Goal: Book appointment/travel/reservation

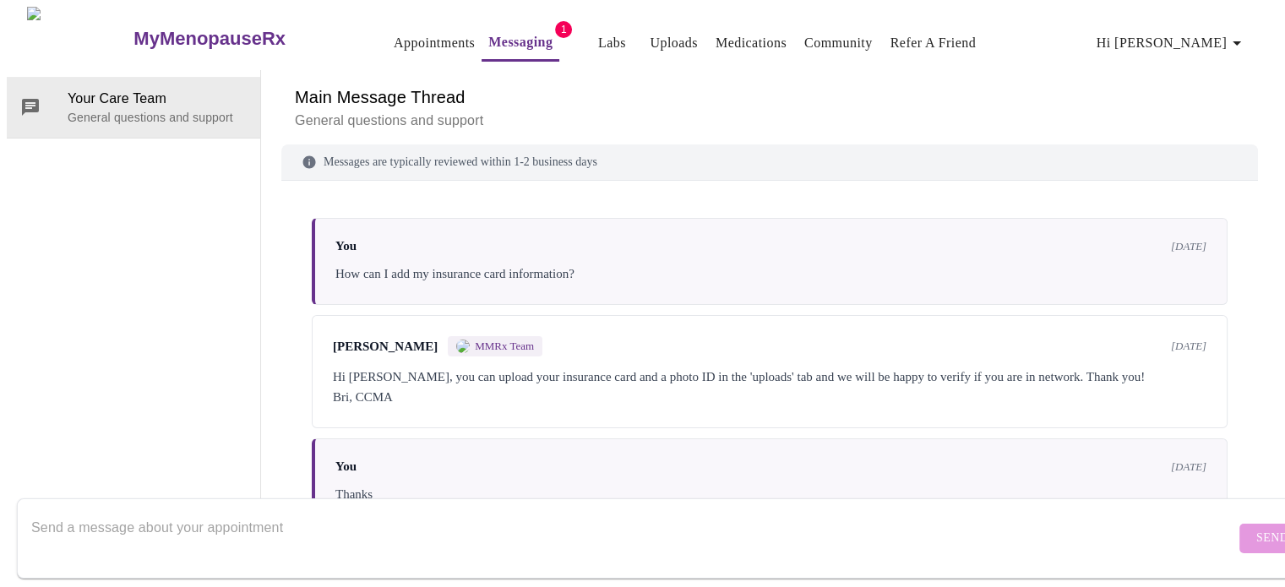
scroll to position [2170, 0]
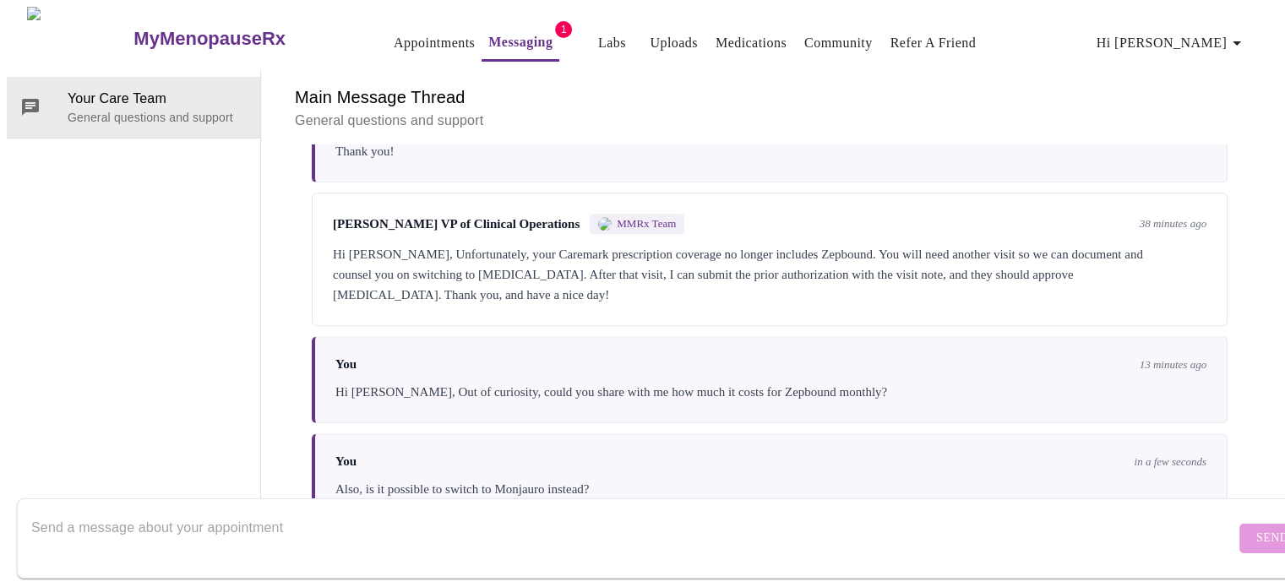
click at [579, 538] on textarea "Send a message about your appointment" at bounding box center [633, 538] width 1204 height 54
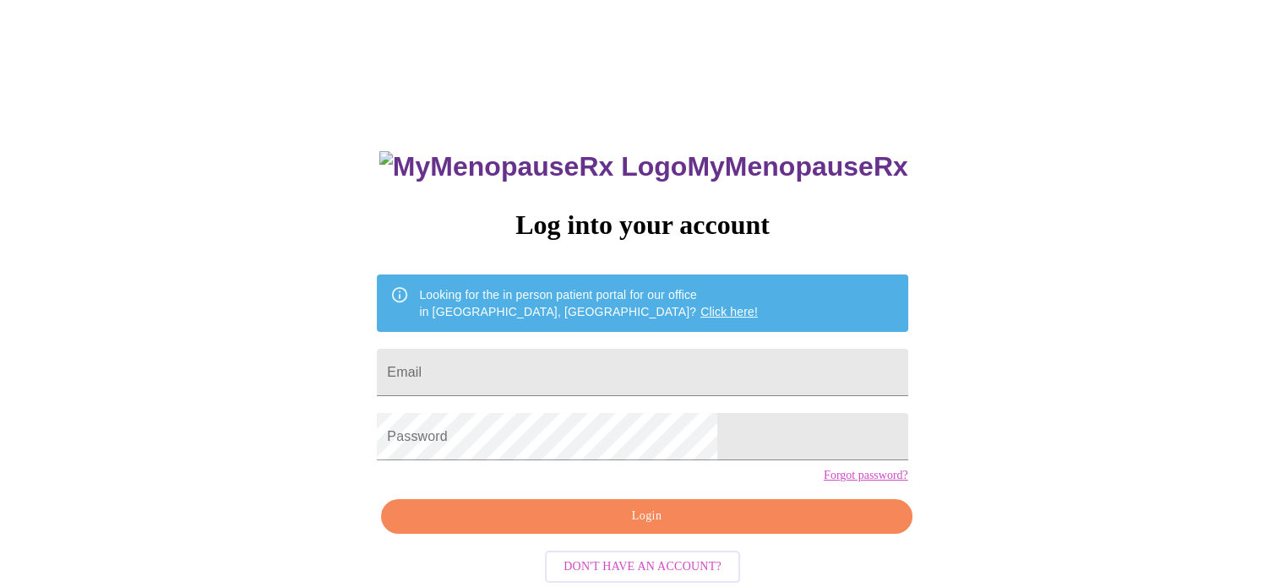
type input "[EMAIL_ADDRESS][DOMAIN_NAME]"
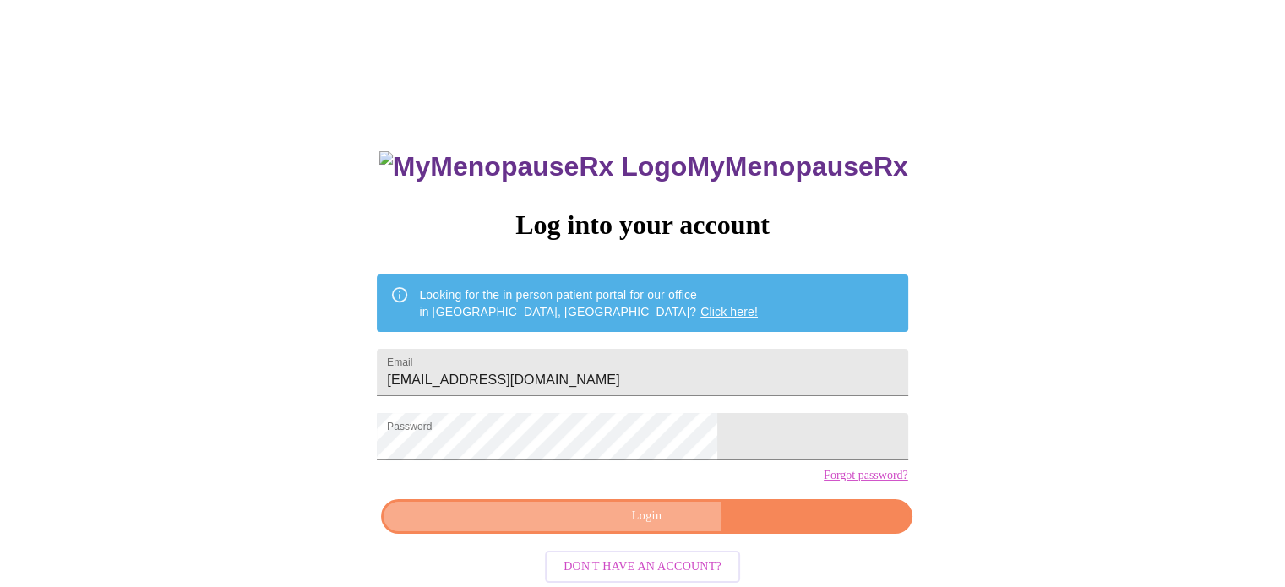
click at [571, 527] on span "Login" at bounding box center [646, 516] width 492 height 21
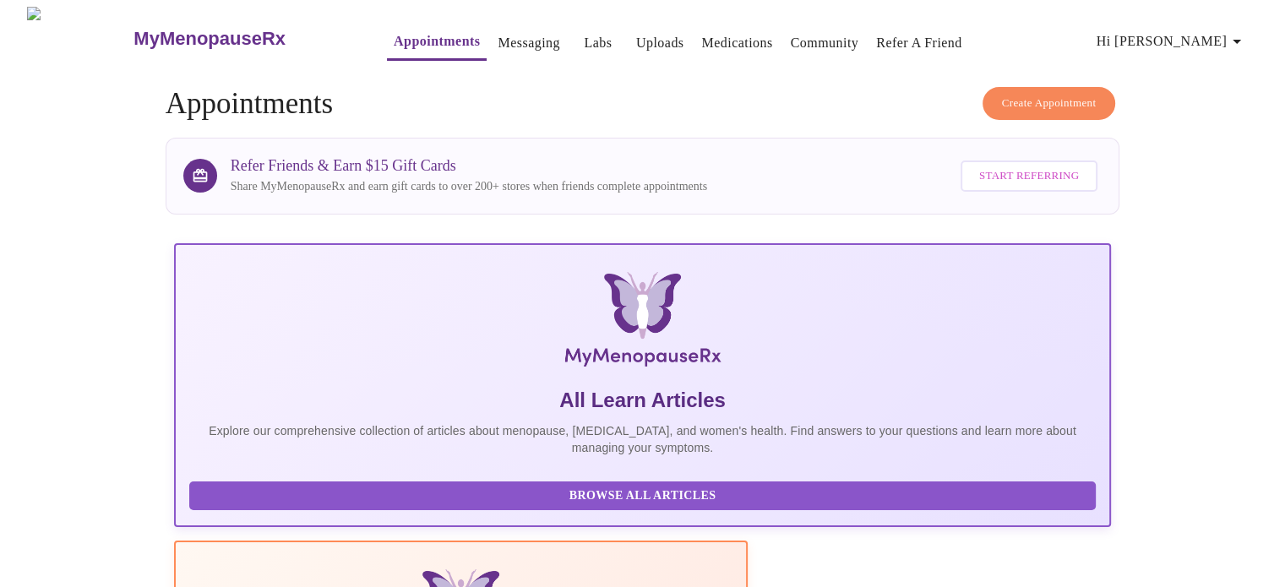
click at [497, 31] on link "Messaging" at bounding box center [528, 43] width 62 height 24
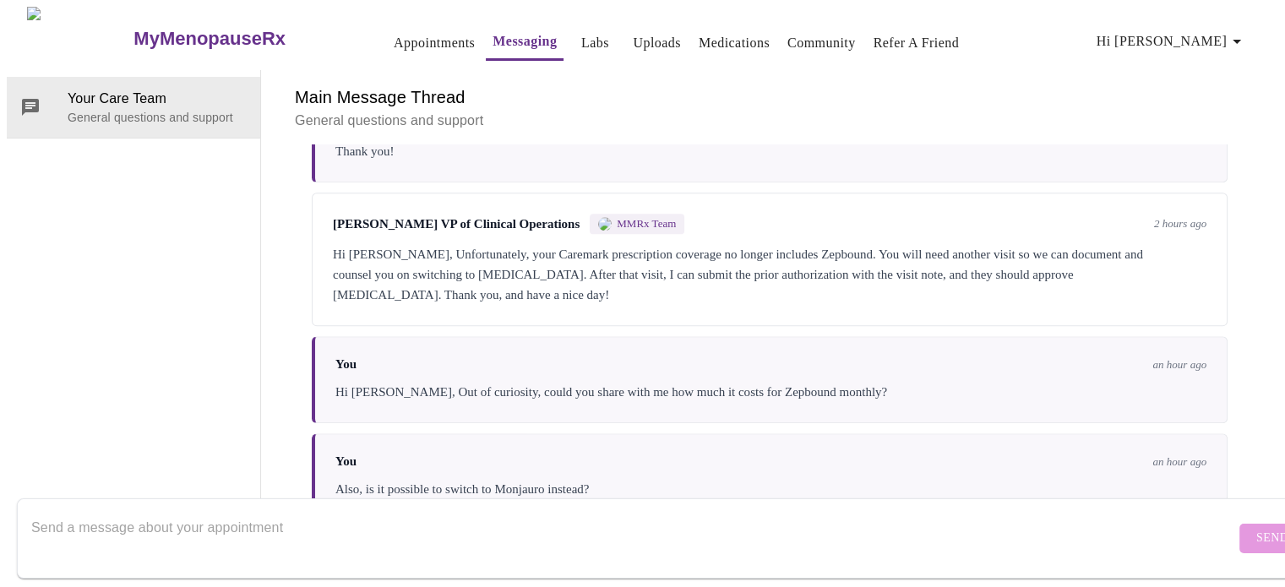
scroll to position [2170, 0]
click at [454, 511] on textarea "Send a message about your appointment" at bounding box center [633, 538] width 1204 height 54
click at [456, 522] on textarea "Send a message about your appointment" at bounding box center [633, 538] width 1204 height 54
click at [400, 31] on link "Appointments" at bounding box center [434, 43] width 81 height 24
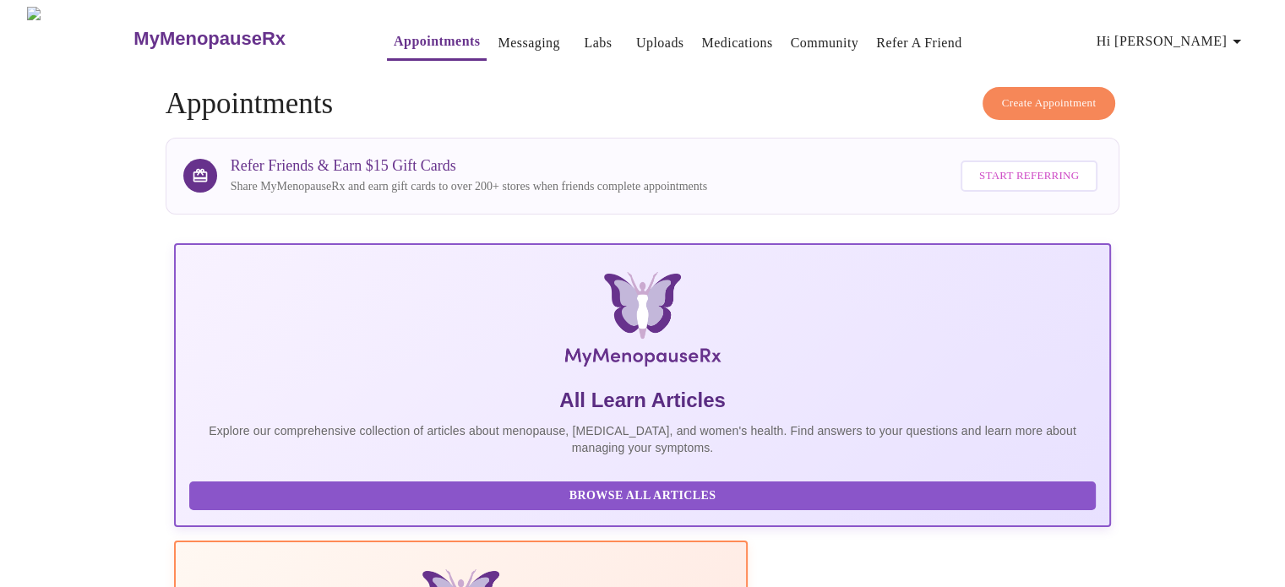
scroll to position [514, 0]
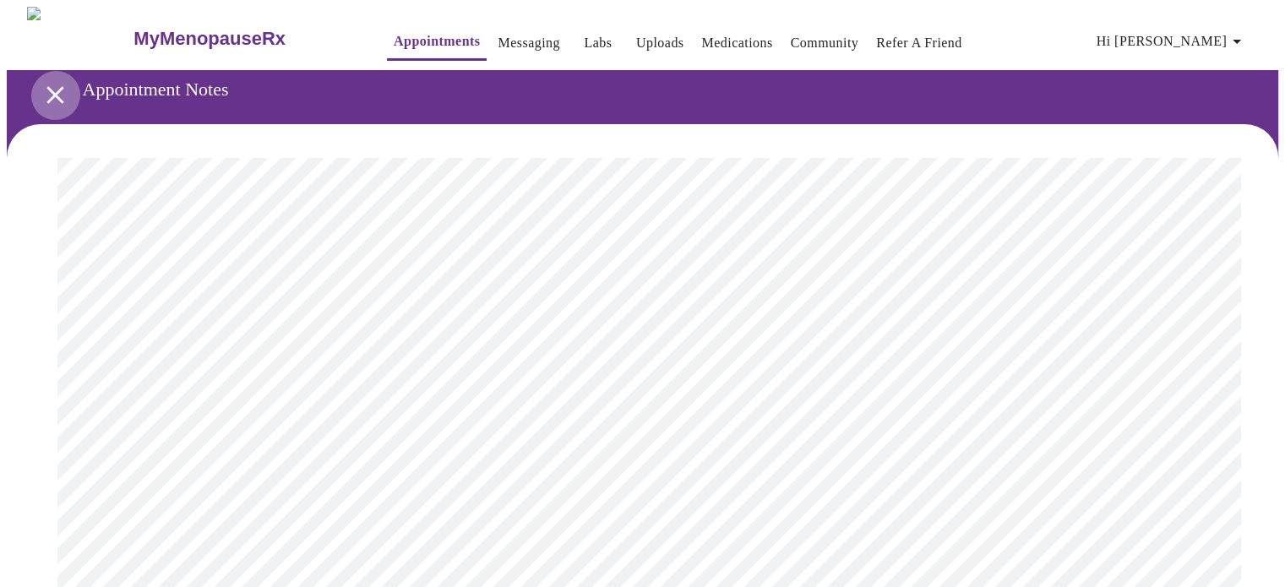
click at [45, 80] on icon "open drawer" at bounding box center [56, 95] width 30 height 30
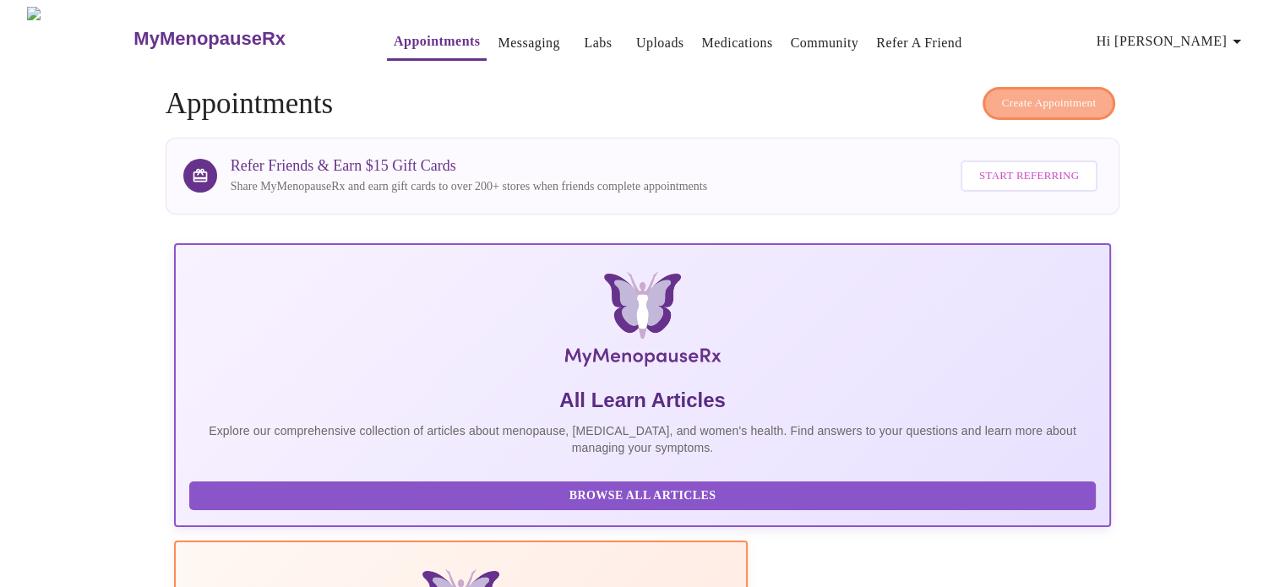
click at [1044, 96] on span "Create Appointment" at bounding box center [1049, 103] width 95 height 19
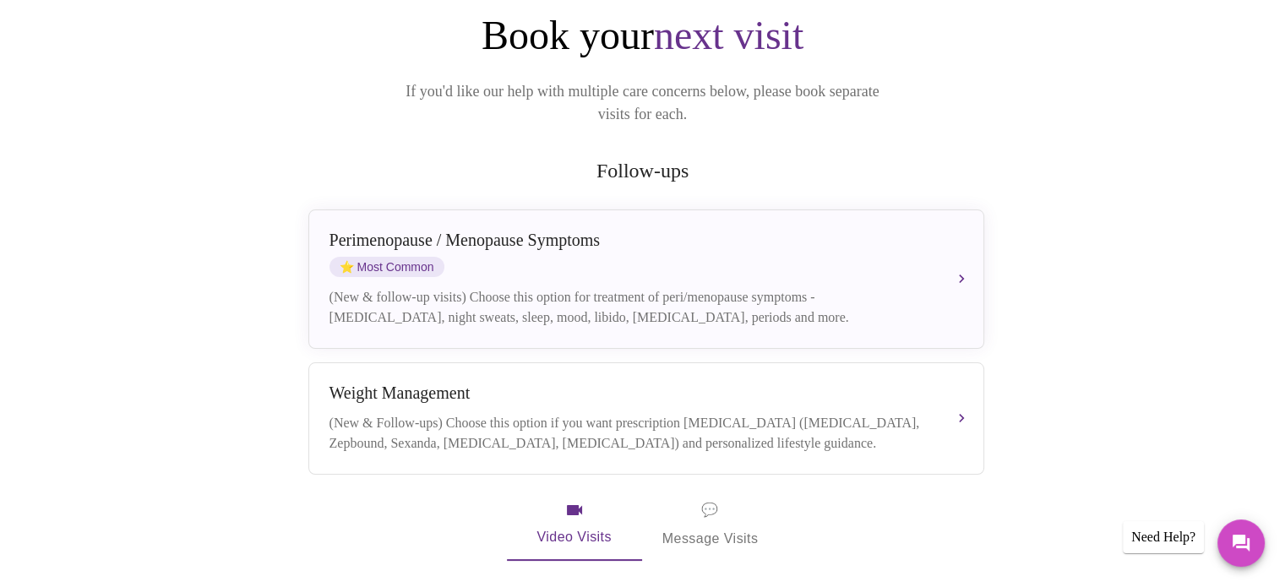
scroll to position [203, 0]
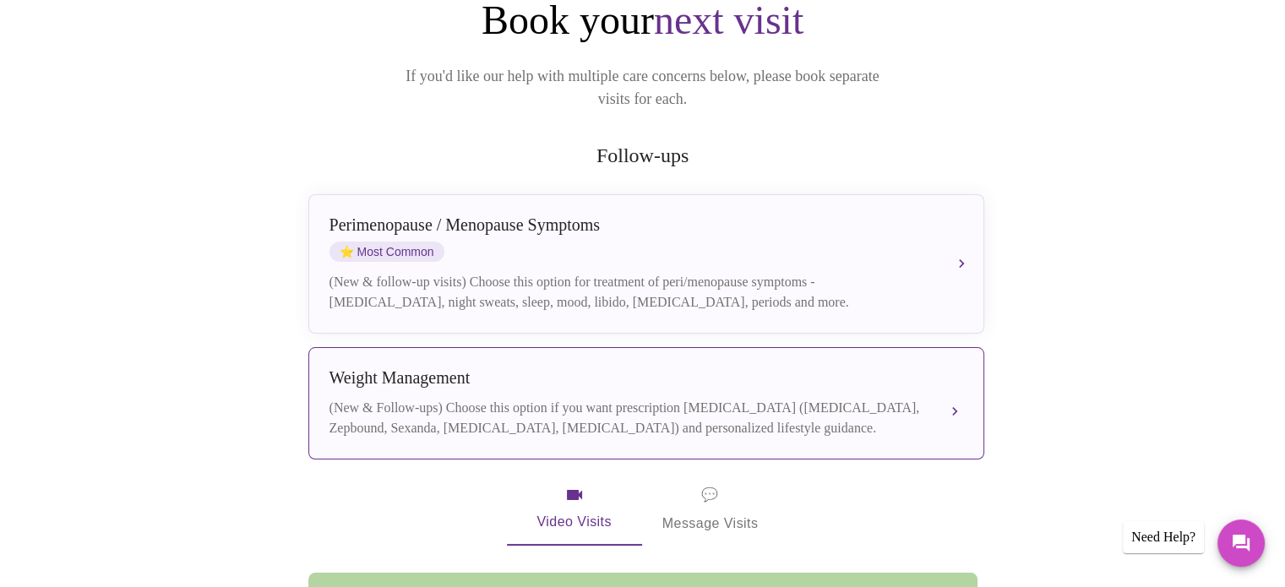
click at [834, 377] on div "Weight Management (New & Follow-ups) Choose this option if you want prescriptio…" at bounding box center [645, 403] width 633 height 70
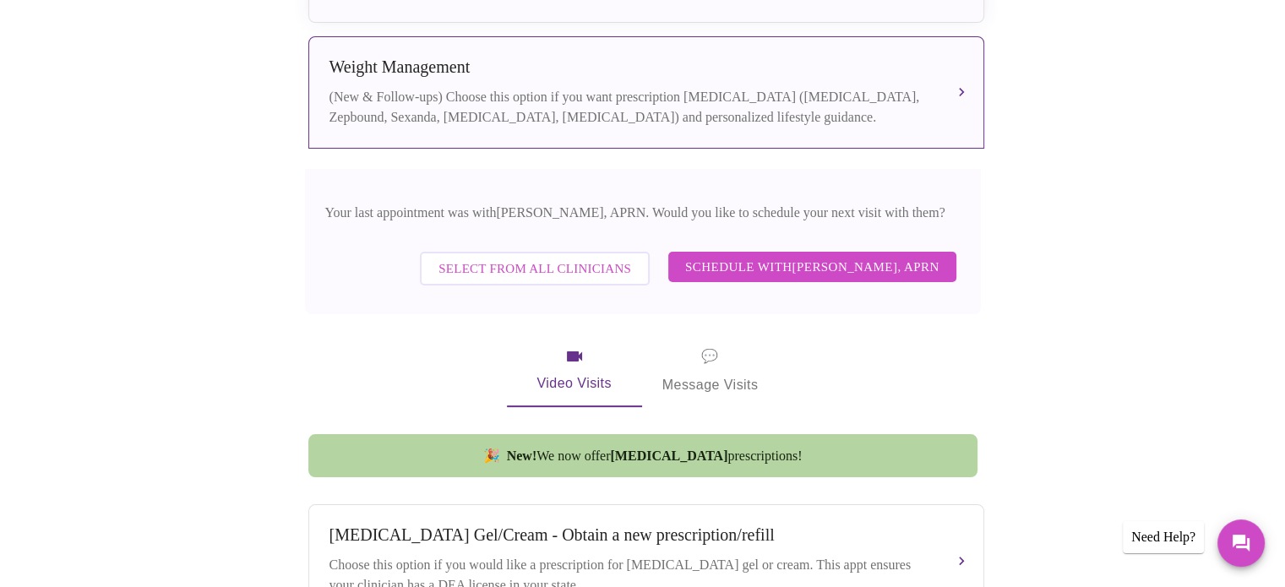
scroll to position [0, 0]
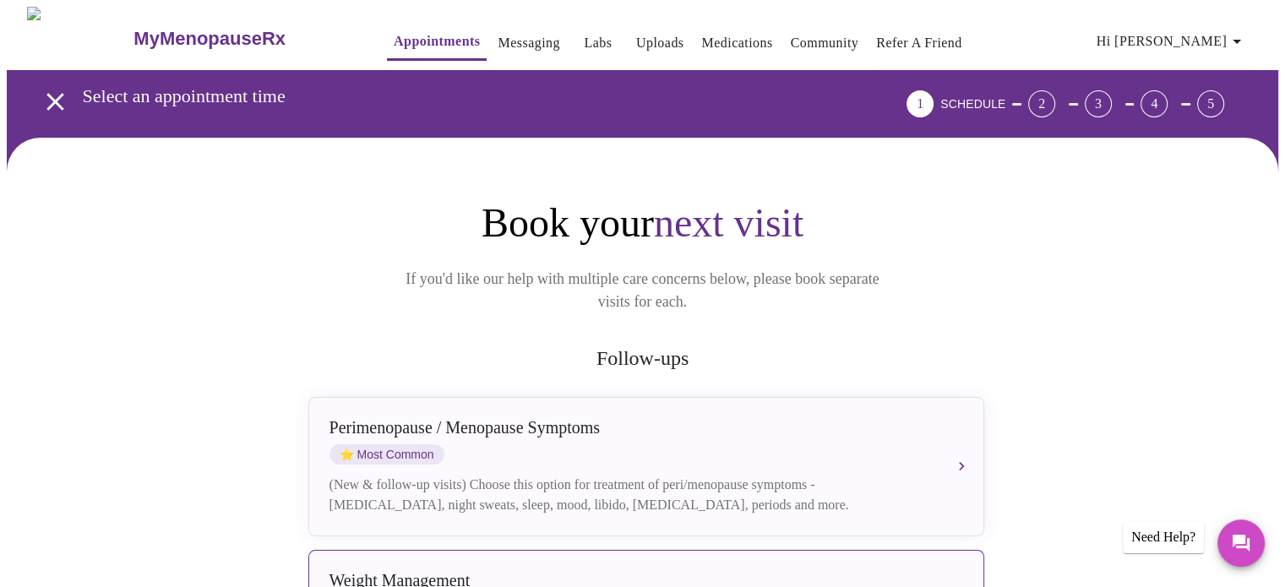
click at [41, 90] on icon "open drawer" at bounding box center [56, 102] width 30 height 30
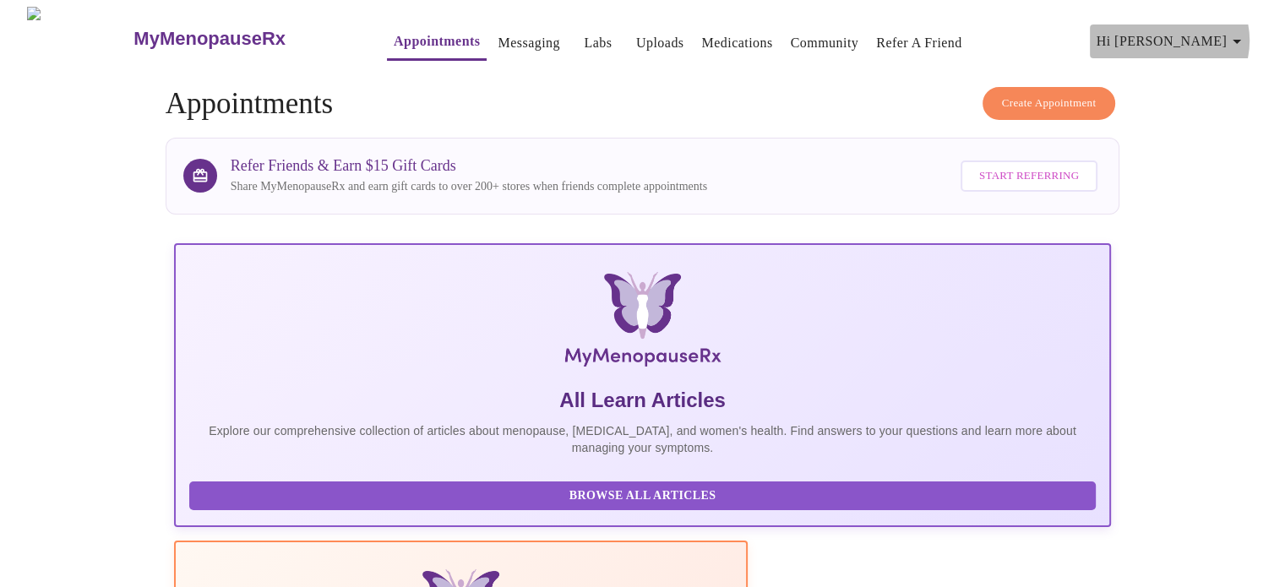
click at [1247, 34] on icon "button" at bounding box center [1236, 41] width 20 height 20
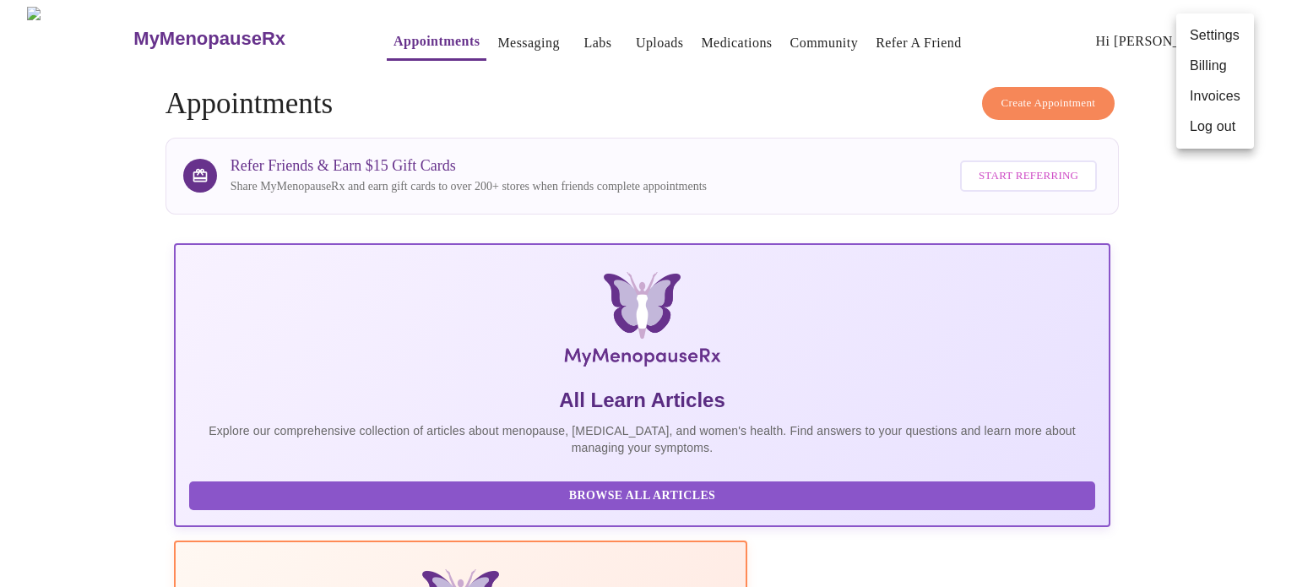
click at [1244, 131] on li "Log out" at bounding box center [1216, 126] width 78 height 30
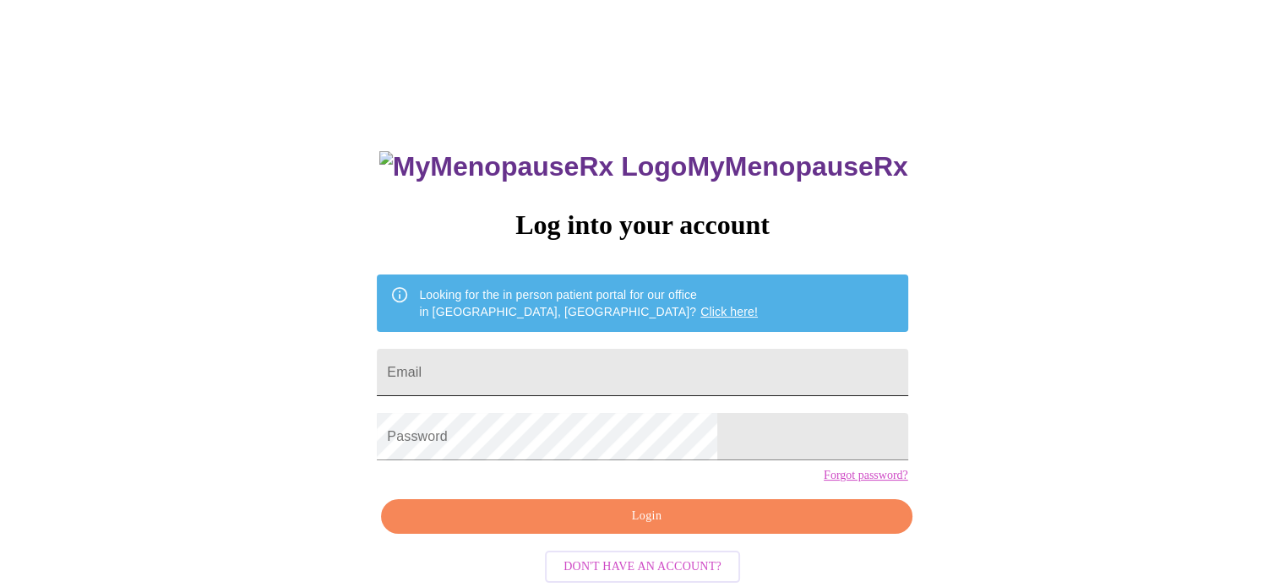
type input "mstashamayfield@gmail.com"
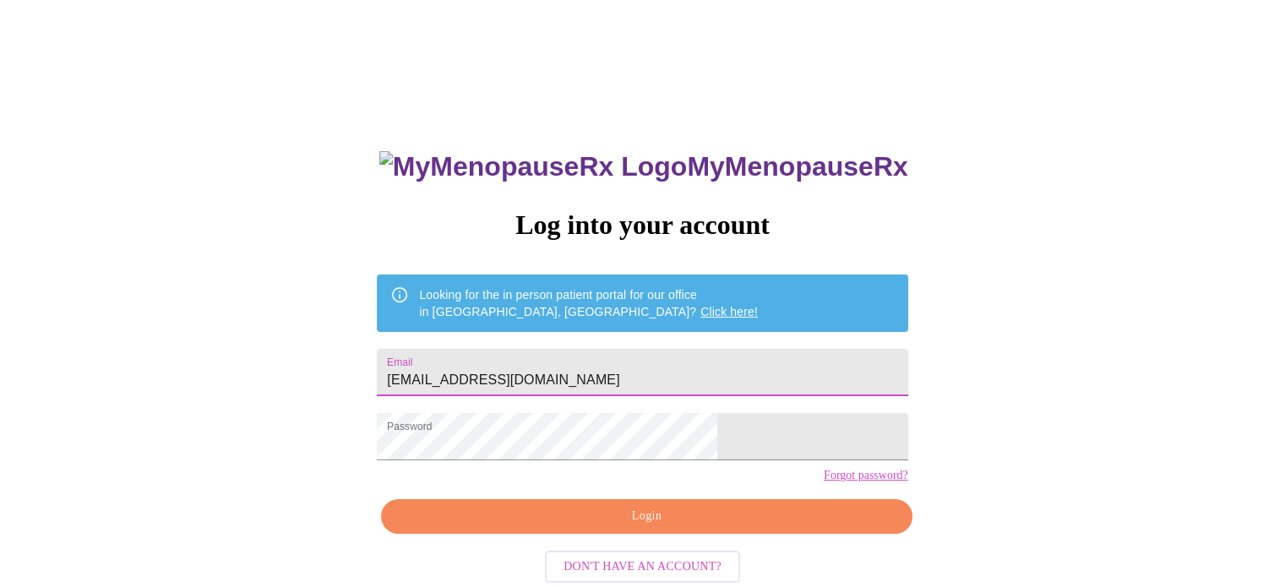
click at [652, 370] on input "mstashamayfield@gmail.com" at bounding box center [642, 372] width 530 height 47
click at [994, 383] on div "MyMenopauseRx Log into your account Looking for the in person patient portal fo…" at bounding box center [642, 359] width 1271 height 704
